Goal: Information Seeking & Learning: Learn about a topic

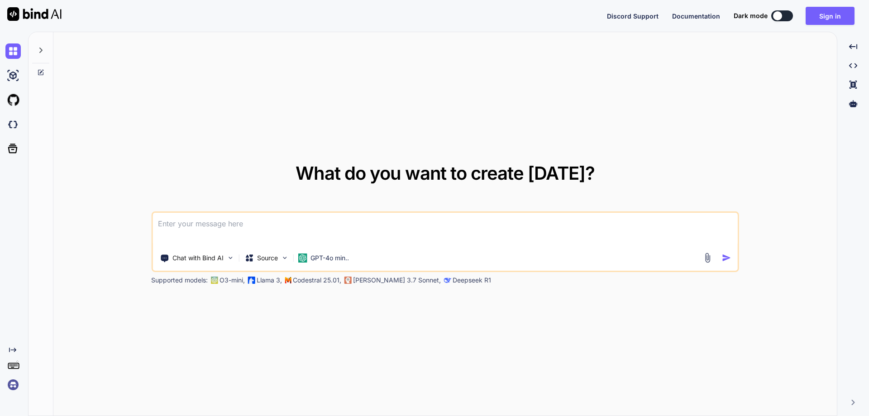
click at [243, 222] on textarea at bounding box center [445, 229] width 585 height 33
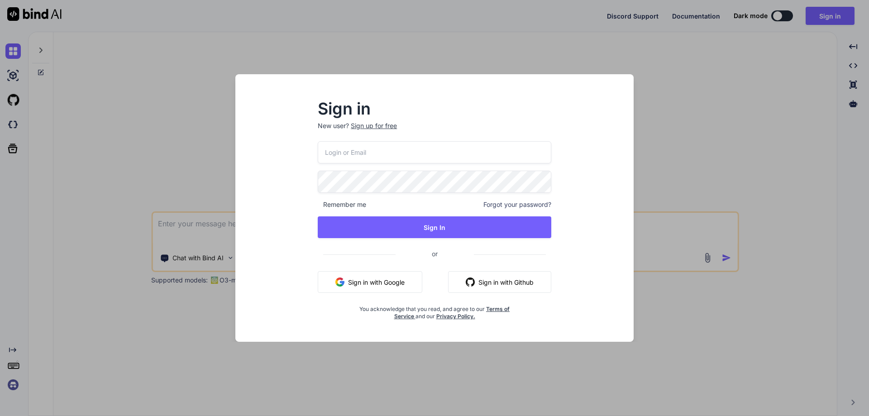
click at [455, 148] on input "email" at bounding box center [435, 152] width 234 height 22
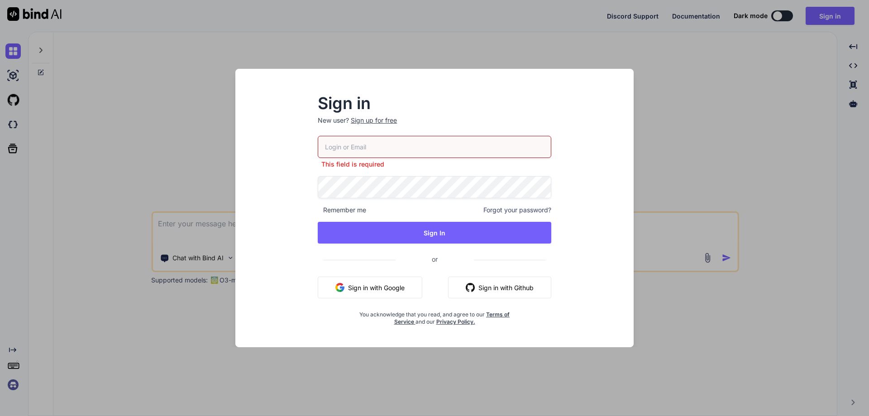
click at [348, 146] on input "email" at bounding box center [435, 147] width 234 height 22
paste input "[EMAIL_ADDRESS][DOMAIN_NAME]"
type input "[EMAIL_ADDRESS][DOMAIN_NAME]"
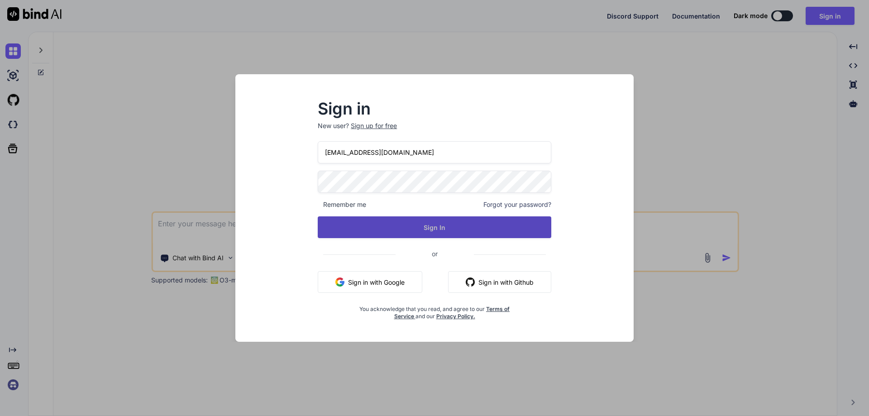
click at [415, 227] on button "Sign In" at bounding box center [435, 227] width 234 height 22
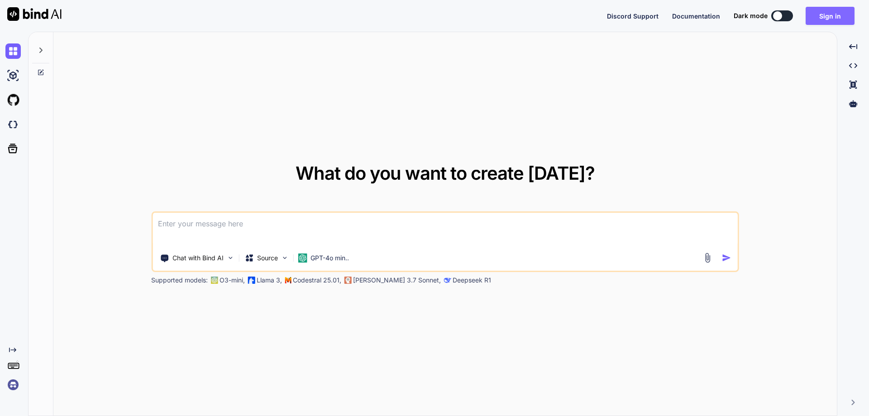
click at [827, 20] on button "Sign in" at bounding box center [830, 16] width 49 height 18
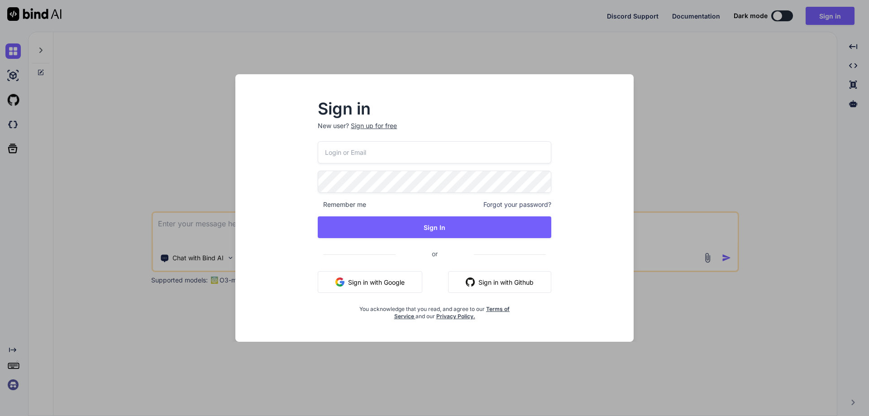
click at [416, 154] on input "email" at bounding box center [435, 152] width 234 height 22
paste input "[EMAIL_ADDRESS][DOMAIN_NAME]"
type input "[EMAIL_ADDRESS][DOMAIN_NAME]"
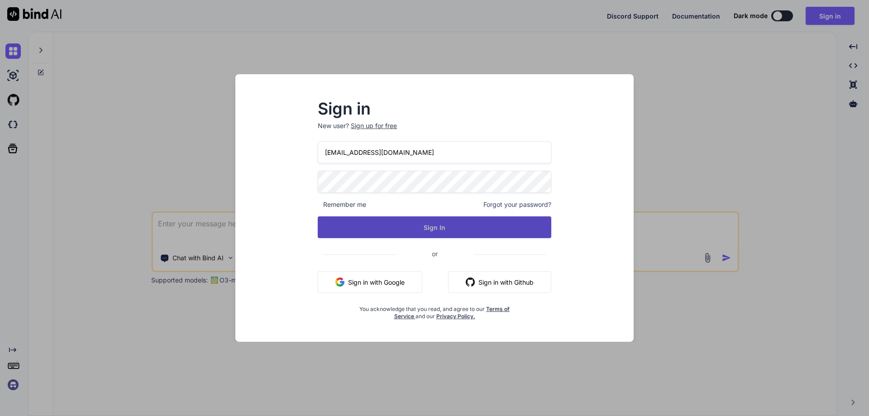
click at [423, 234] on button "Sign In" at bounding box center [435, 227] width 234 height 22
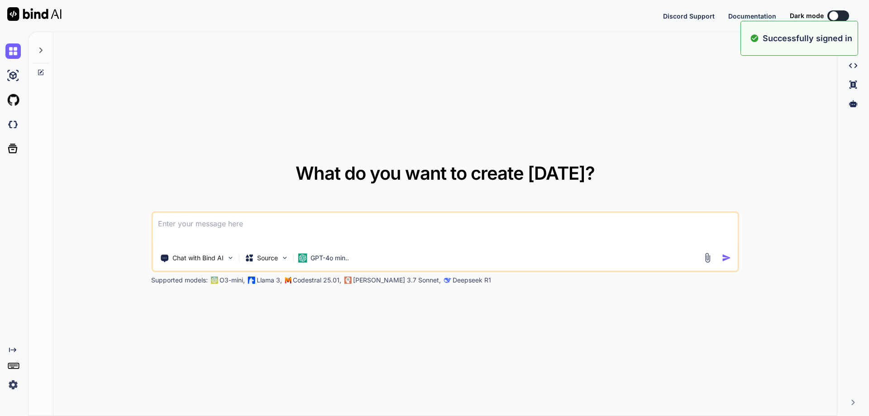
click at [367, 220] on textarea at bounding box center [445, 229] width 585 height 33
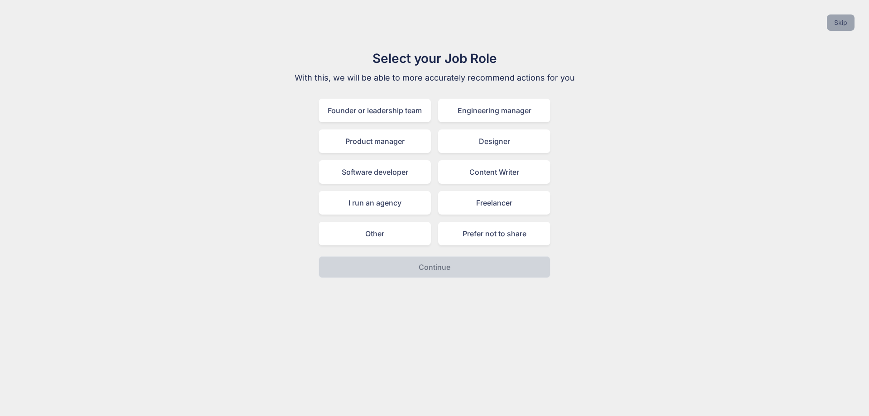
click at [850, 24] on button "Skip" at bounding box center [841, 22] width 28 height 16
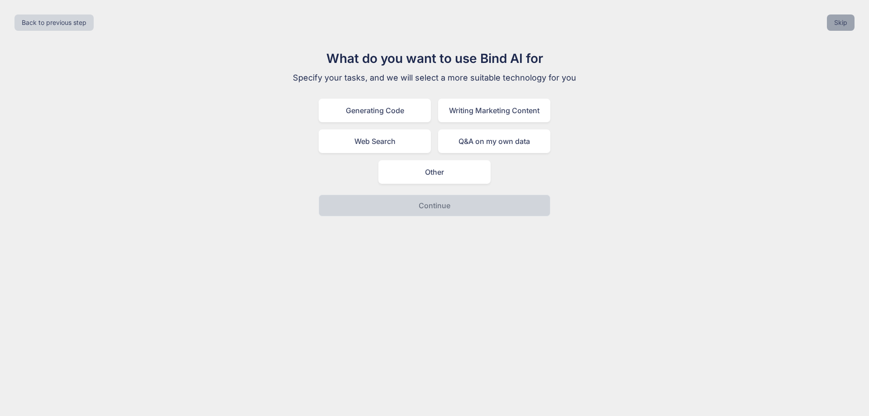
click at [848, 23] on button "Skip" at bounding box center [841, 22] width 28 height 16
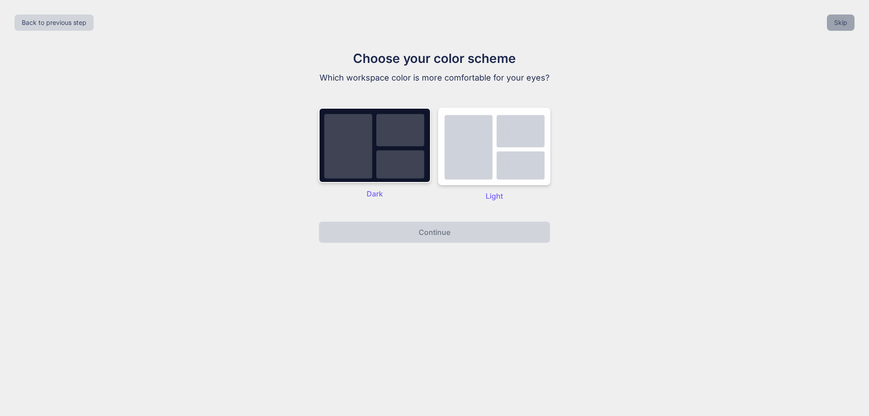
click at [848, 23] on button "Skip" at bounding box center [841, 22] width 28 height 16
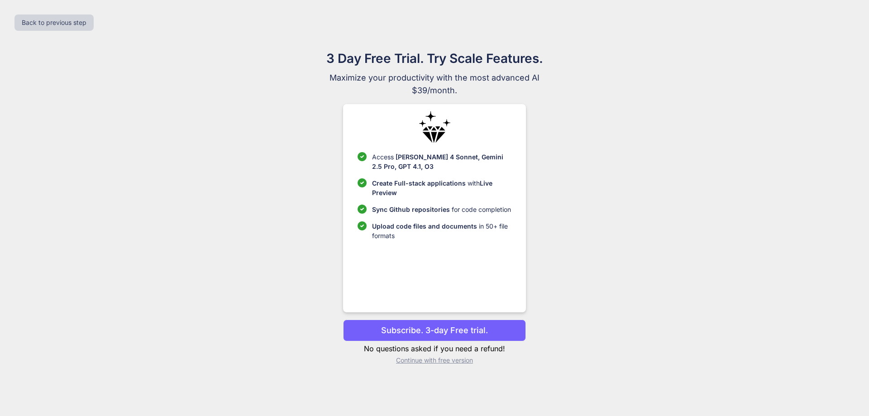
click at [438, 361] on p "Continue with free version" at bounding box center [434, 360] width 182 height 9
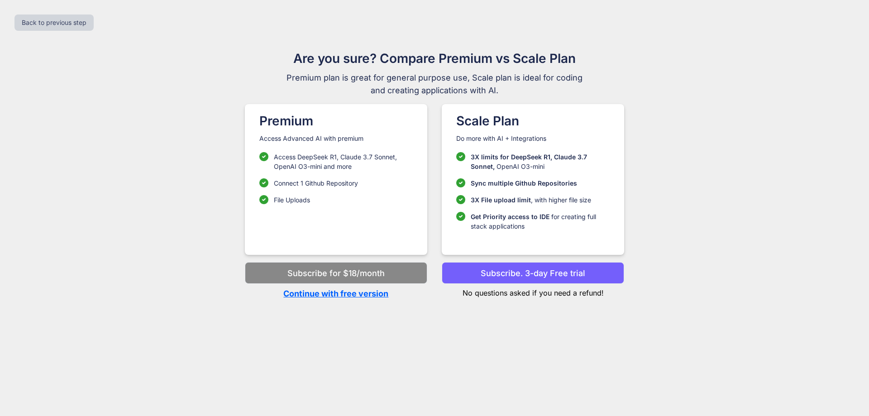
click at [369, 293] on p "Continue with free version" at bounding box center [336, 293] width 182 height 12
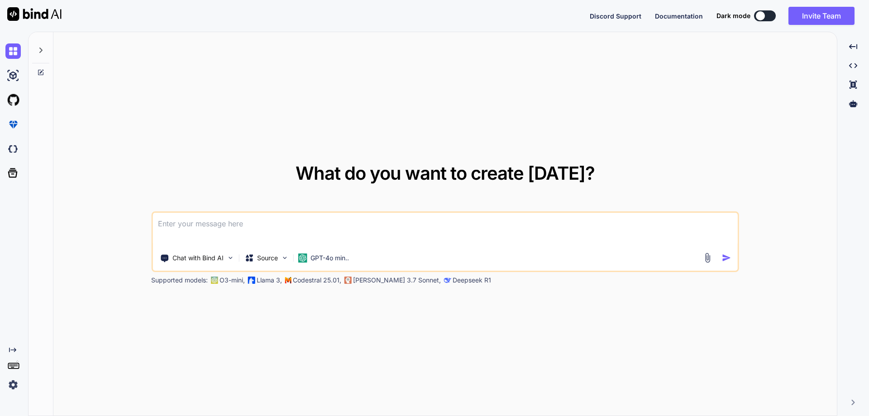
click at [266, 223] on textarea at bounding box center [445, 229] width 585 height 33
type textarea "To learn node JS, how much time need to schedule?"
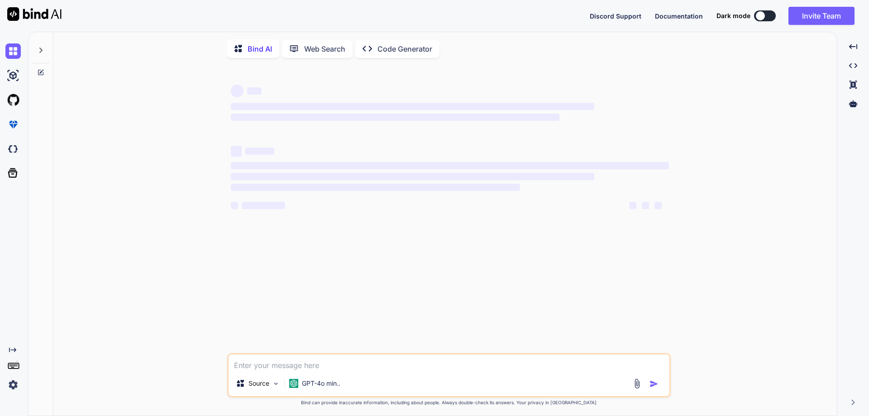
click at [44, 53] on icon at bounding box center [40, 50] width 7 height 7
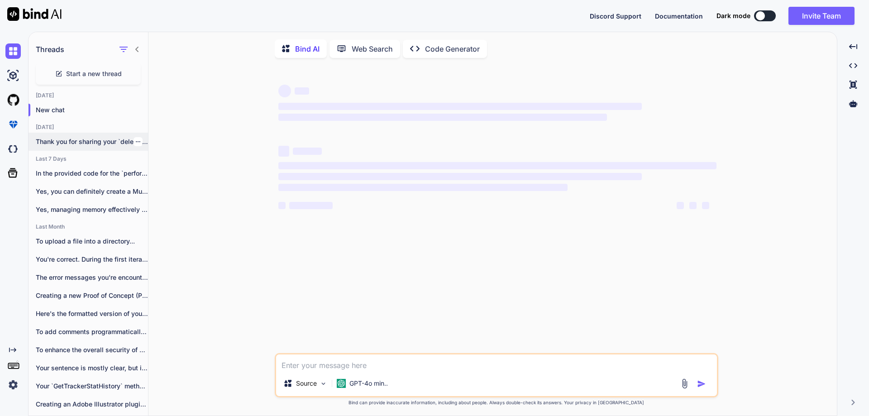
click at [135, 142] on icon "button" at bounding box center [137, 141] width 5 height 5
click at [158, 179] on span "Delete" at bounding box center [158, 177] width 19 height 9
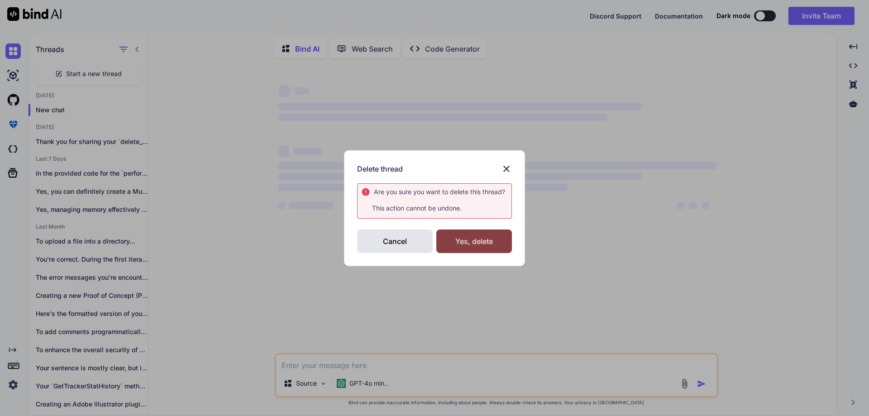
click at [491, 246] on div "Yes, delete" at bounding box center [474, 241] width 76 height 24
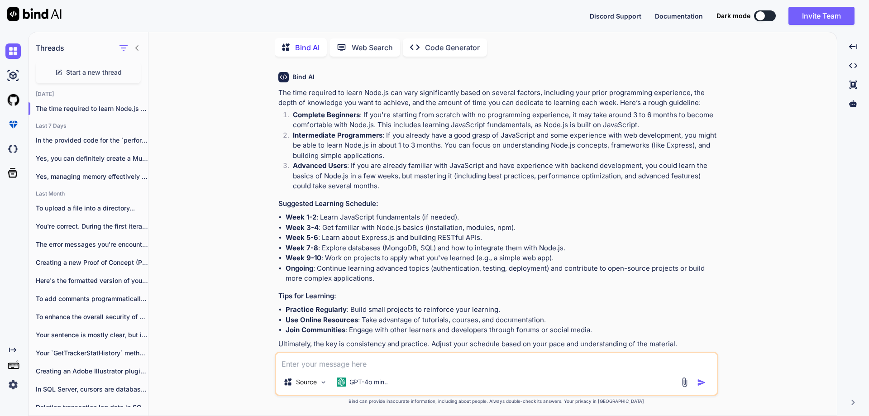
scroll to position [45, 0]
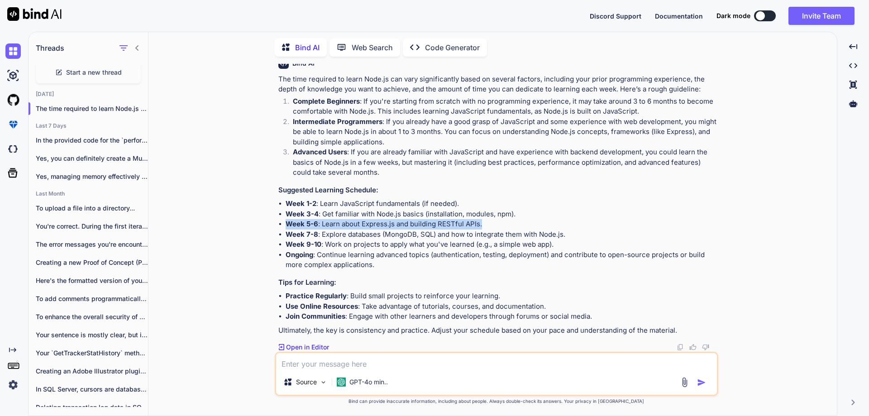
drag, startPoint x: 482, startPoint y: 224, endPoint x: 287, endPoint y: 225, distance: 195.1
click at [287, 225] on li "Week 5-6 : Learn about Express.js and building RESTful APIs." at bounding box center [501, 224] width 431 height 10
click at [396, 220] on li "Week 5-6 : Learn about Express.js and building RESTful APIs." at bounding box center [501, 224] width 431 height 10
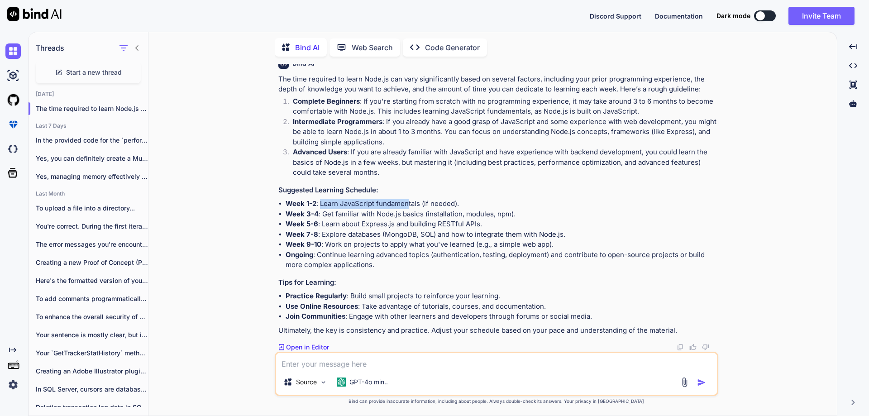
drag, startPoint x: 320, startPoint y: 203, endPoint x: 408, endPoint y: 203, distance: 87.8
click at [408, 203] on li "Week 1-2 : Learn JavaScript fundamentals (if needed)." at bounding box center [501, 204] width 431 height 10
click at [328, 198] on div "The time required to learn Node.js can vary significantly based on several fact…" at bounding box center [497, 205] width 438 height 262
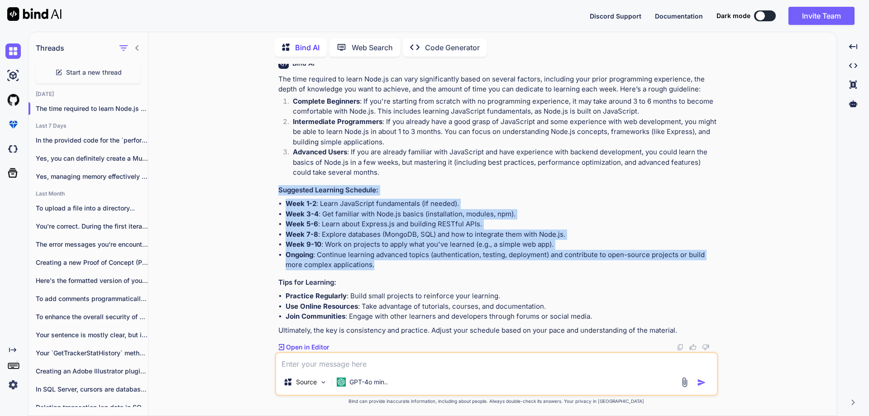
drag, startPoint x: 278, startPoint y: 190, endPoint x: 380, endPoint y: 266, distance: 127.1
click at [380, 266] on div "The time required to learn Node.js can vary significantly based on several fact…" at bounding box center [497, 205] width 438 height 262
copy div "Suggested Learning Schedule: Week 1-2 : Learn JavaScript fundamentals (if neede…"
click at [369, 229] on li "Week 7-8 : Explore databases (MongoDB, SQL) and how to integrate them with Node…" at bounding box center [501, 234] width 431 height 10
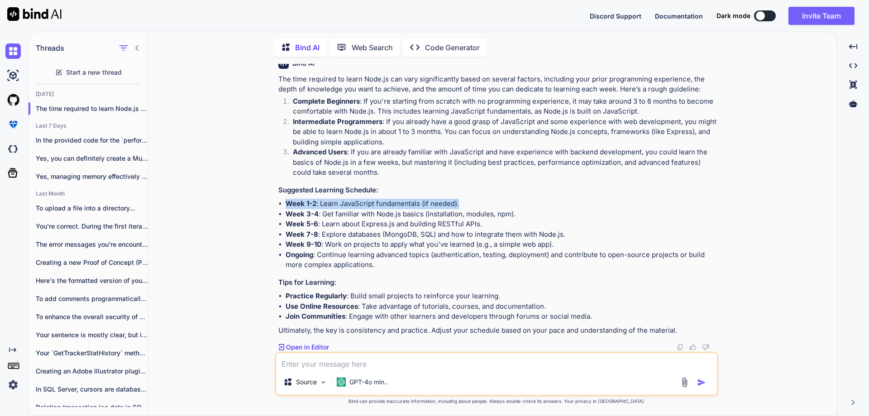
drag, startPoint x: 288, startPoint y: 203, endPoint x: 480, endPoint y: 199, distance: 191.9
click at [480, 199] on li "Week 1-2 : Learn JavaScript fundamentals (if needed)." at bounding box center [501, 204] width 431 height 10
copy li "Week 1-2 : Learn JavaScript fundamentals (if needed)."
click at [370, 362] on textarea at bounding box center [496, 361] width 441 height 16
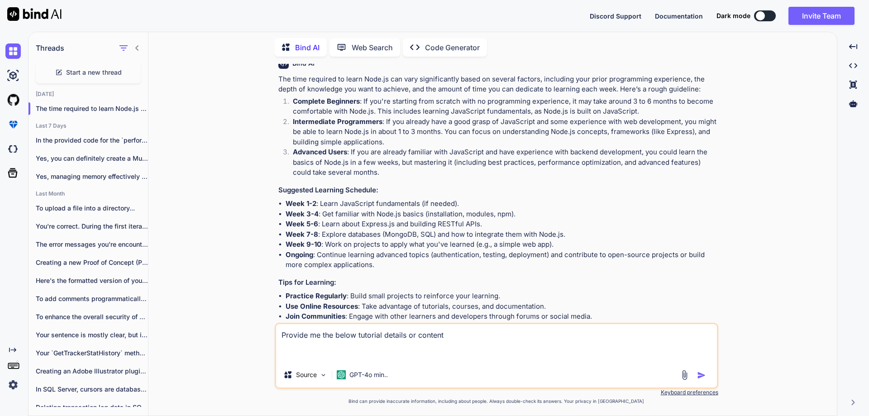
paste textarea "Week 1-2: Learn JavaScript fundamentals (if needed)."
type textarea "Provide me the below tutorial details or content Week 1-2: Learn JavaScript fun…"
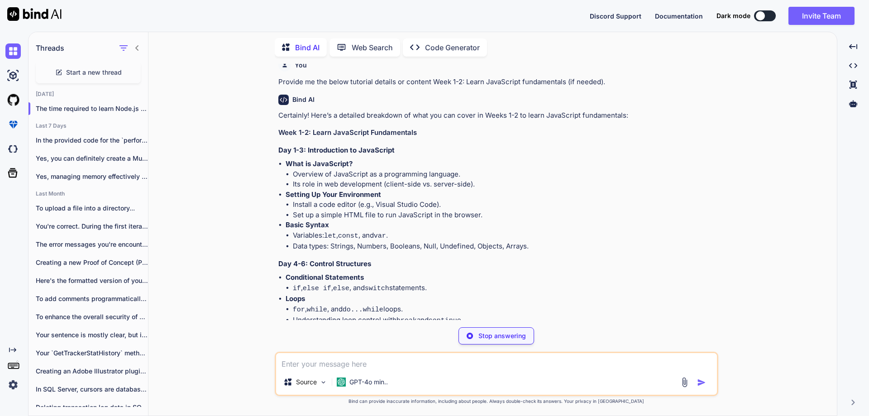
scroll to position [379, 0]
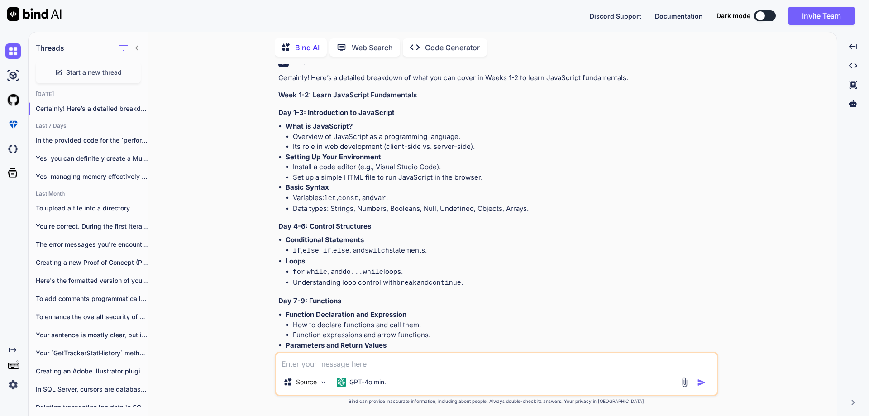
click at [407, 209] on li "Data types: Strings, Numbers, Booleans, Null, Undefined, Objects, Arrays." at bounding box center [505, 209] width 424 height 10
click at [434, 207] on li "Data types: Strings, Numbers, Booleans, Null, Undefined, Objects, Arrays." at bounding box center [505, 209] width 424 height 10
click at [458, 209] on li "Data types: Strings, Numbers, Booleans, Null, Undefined, Objects, Arrays." at bounding box center [505, 209] width 424 height 10
click at [488, 207] on li "Data types: Strings, Numbers, Booleans, Null, Undefined, Objects, Arrays." at bounding box center [505, 209] width 424 height 10
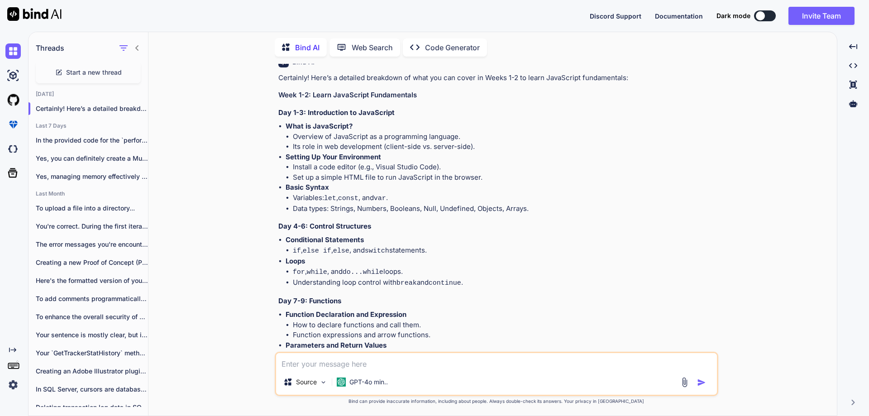
click at [518, 205] on li "Data types: Strings, Numbers, Booleans, Null, Undefined, Objects, Arrays." at bounding box center [505, 209] width 424 height 10
click at [532, 210] on li "Data types: Strings, Numbers, Booleans, Null, Undefined, Objects, Arrays." at bounding box center [505, 209] width 424 height 10
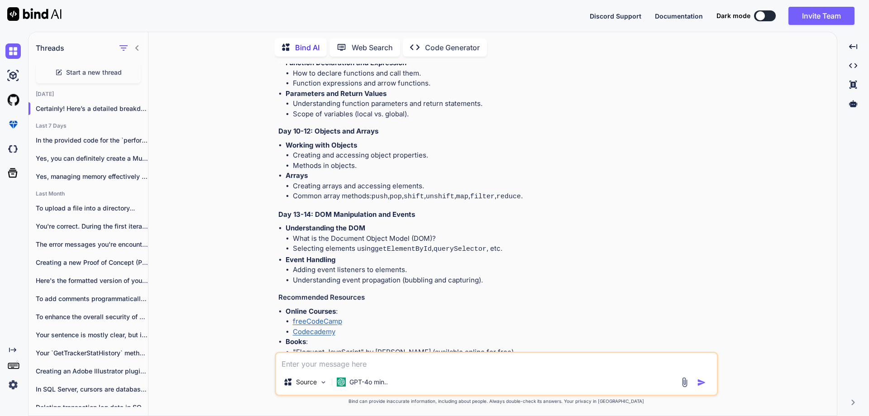
scroll to position [624, 0]
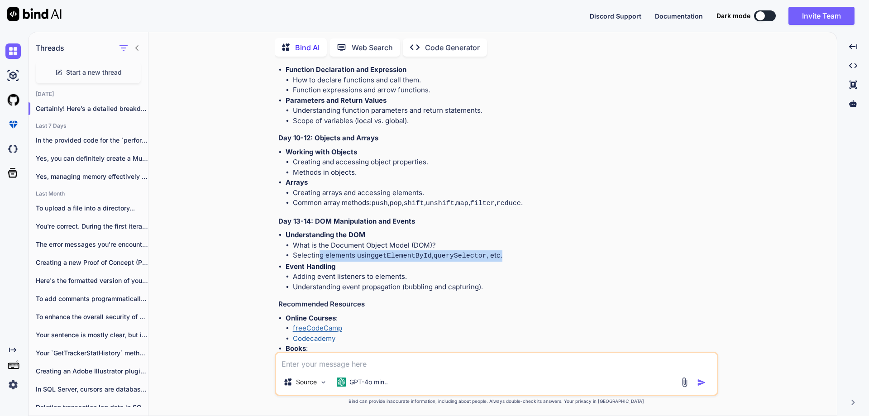
drag, startPoint x: 320, startPoint y: 248, endPoint x: 510, endPoint y: 253, distance: 190.6
click at [510, 253] on li "Selecting elements using getElementById , querySelector , etc." at bounding box center [505, 255] width 424 height 11
drag, startPoint x: 333, startPoint y: 239, endPoint x: 410, endPoint y: 242, distance: 77.0
click at [410, 242] on li "What is the Document Object Model (DOM)?" at bounding box center [505, 245] width 424 height 10
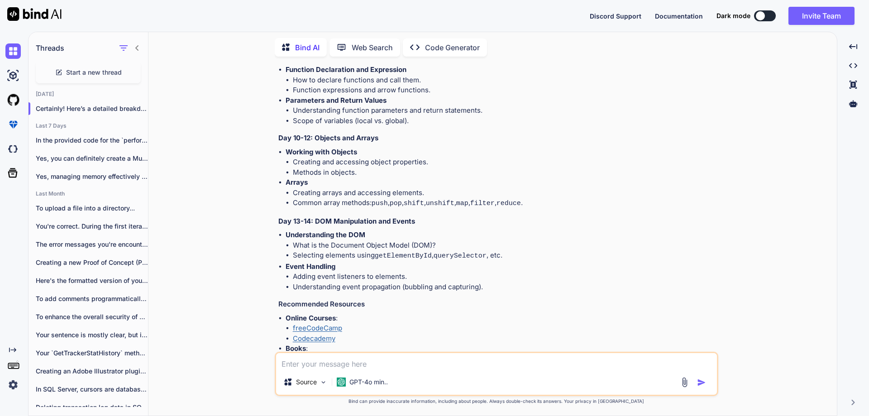
click at [462, 240] on li "What is the Document Object Model (DOM)?" at bounding box center [505, 245] width 424 height 10
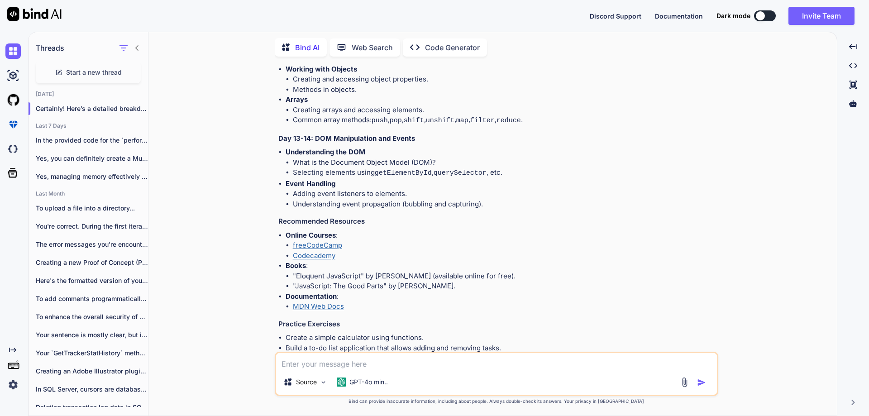
scroll to position [805, 0]
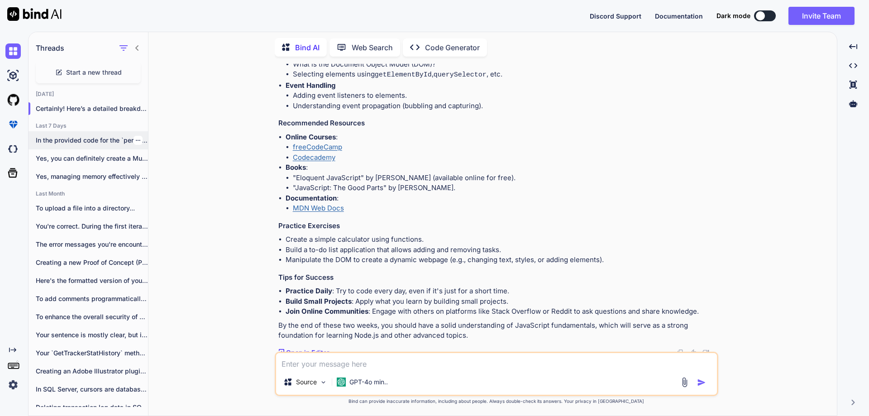
click at [70, 136] on p "In the provided code for the `perform_rag_query`..." at bounding box center [92, 140] width 112 height 9
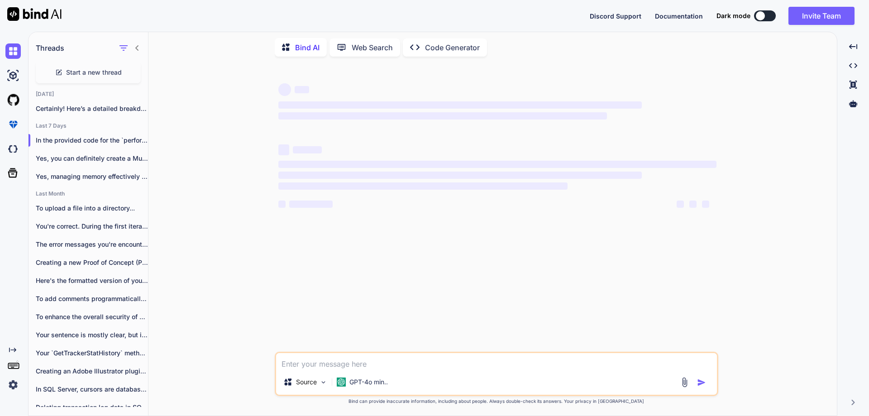
scroll to position [0, 0]
click at [137, 138] on div at bounding box center [138, 140] width 9 height 9
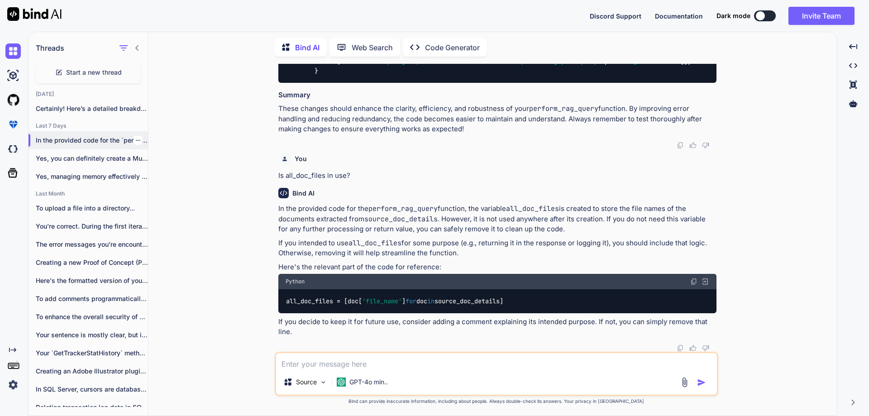
scroll to position [2956, 0]
click at [136, 138] on icon "button" at bounding box center [137, 140] width 5 height 5
click at [153, 172] on span "Delete" at bounding box center [158, 174] width 19 height 9
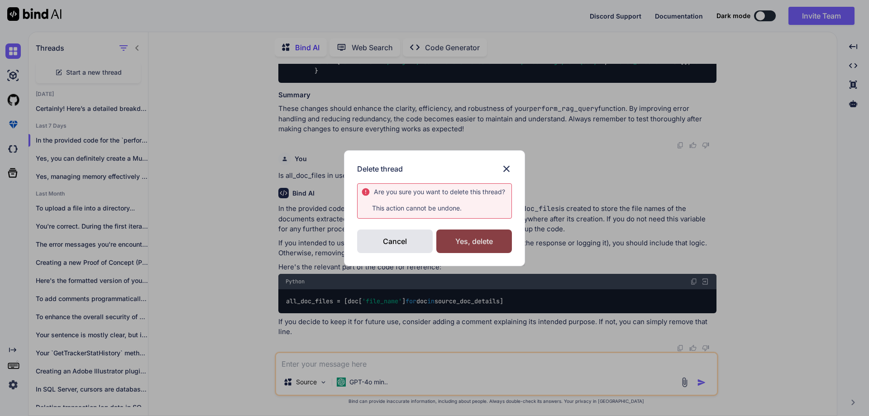
click at [481, 239] on div "Yes, delete" at bounding box center [474, 241] width 76 height 24
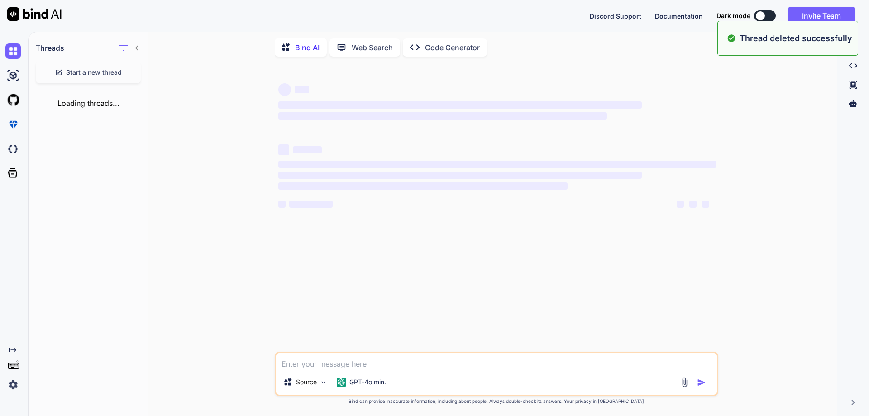
scroll to position [0, 0]
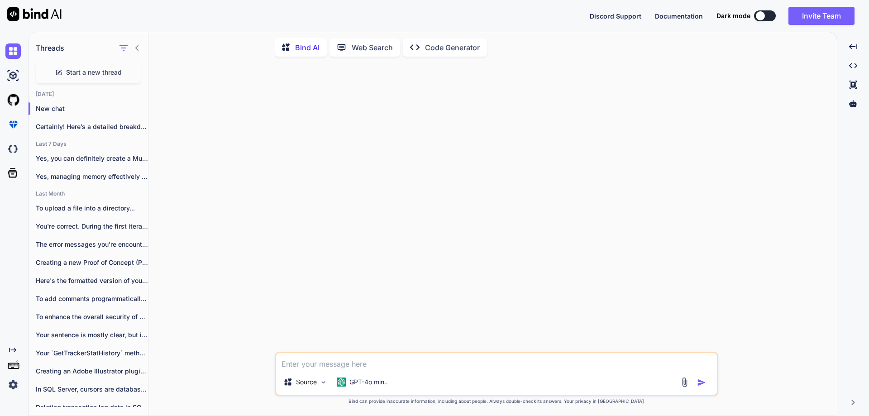
click at [105, 70] on span "Start a new thread" at bounding box center [94, 72] width 56 height 9
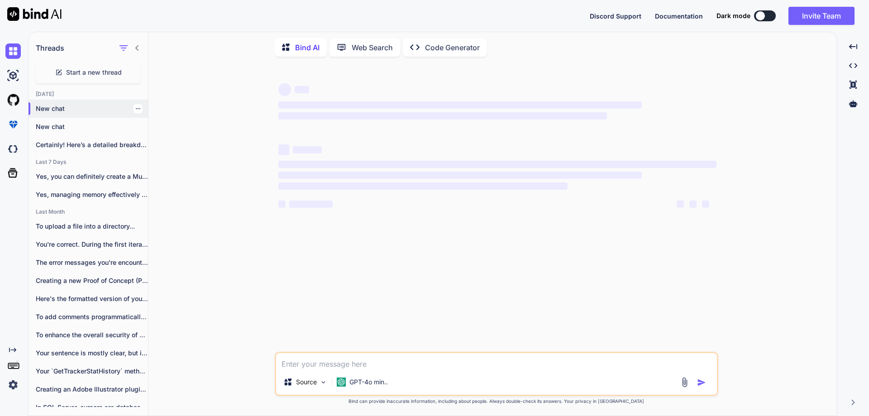
click at [135, 106] on icon "button" at bounding box center [137, 108] width 5 height 5
click at [160, 143] on span "Delete" at bounding box center [158, 142] width 19 height 9
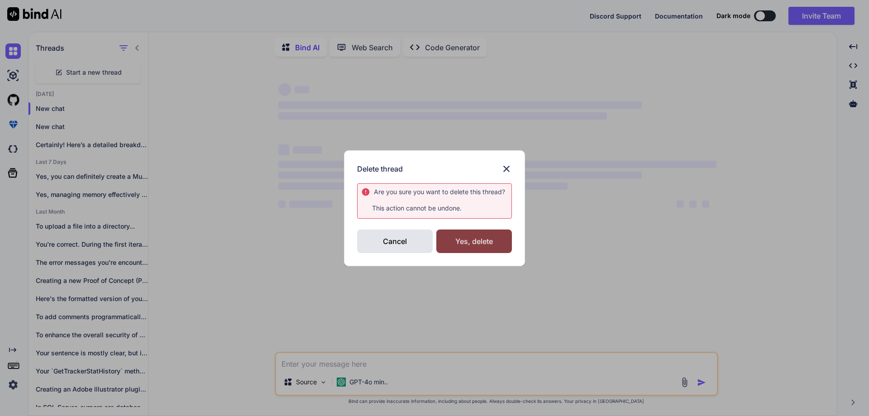
click at [486, 245] on div "Yes, delete" at bounding box center [474, 241] width 76 height 24
